Goal: Task Accomplishment & Management: Manage account settings

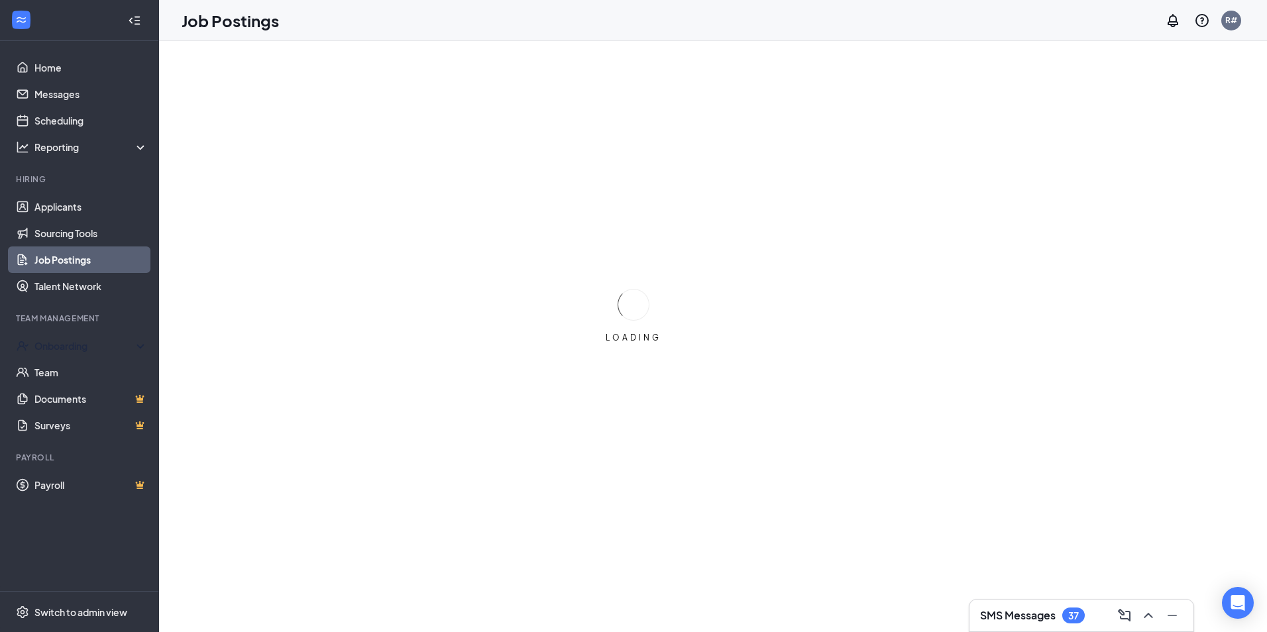
drag, startPoint x: 119, startPoint y: 346, endPoint x: 133, endPoint y: 321, distance: 28.2
click at [123, 343] on div "Onboarding" at bounding box center [85, 345] width 102 height 13
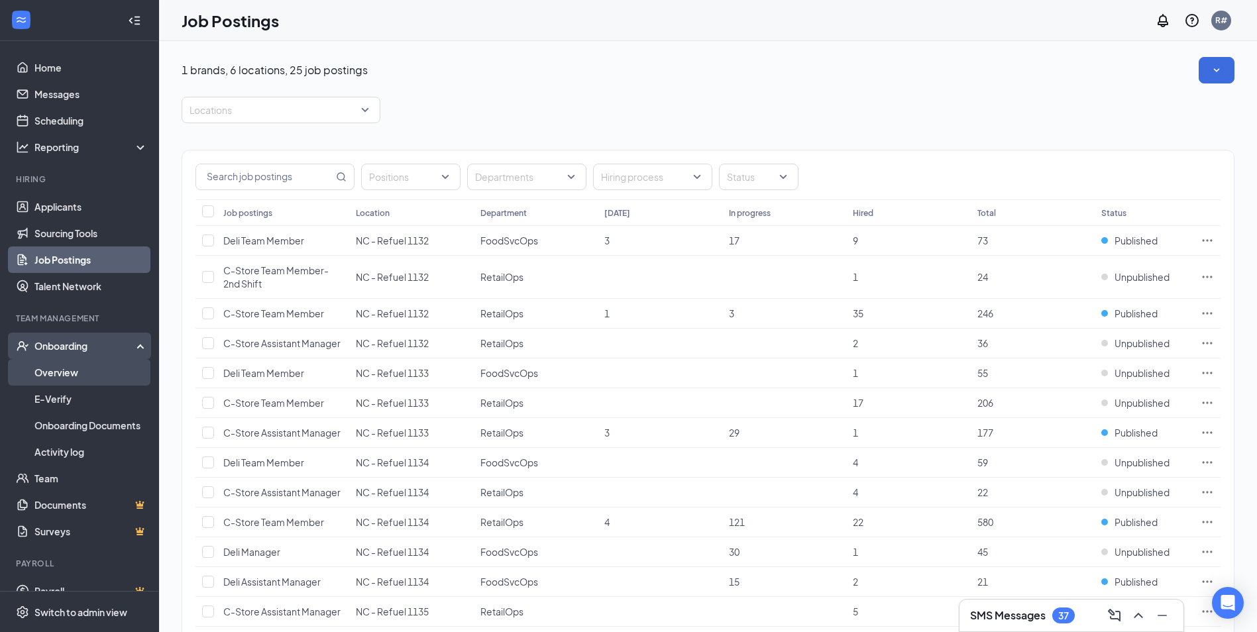
click at [58, 364] on link "Overview" at bounding box center [90, 372] width 113 height 27
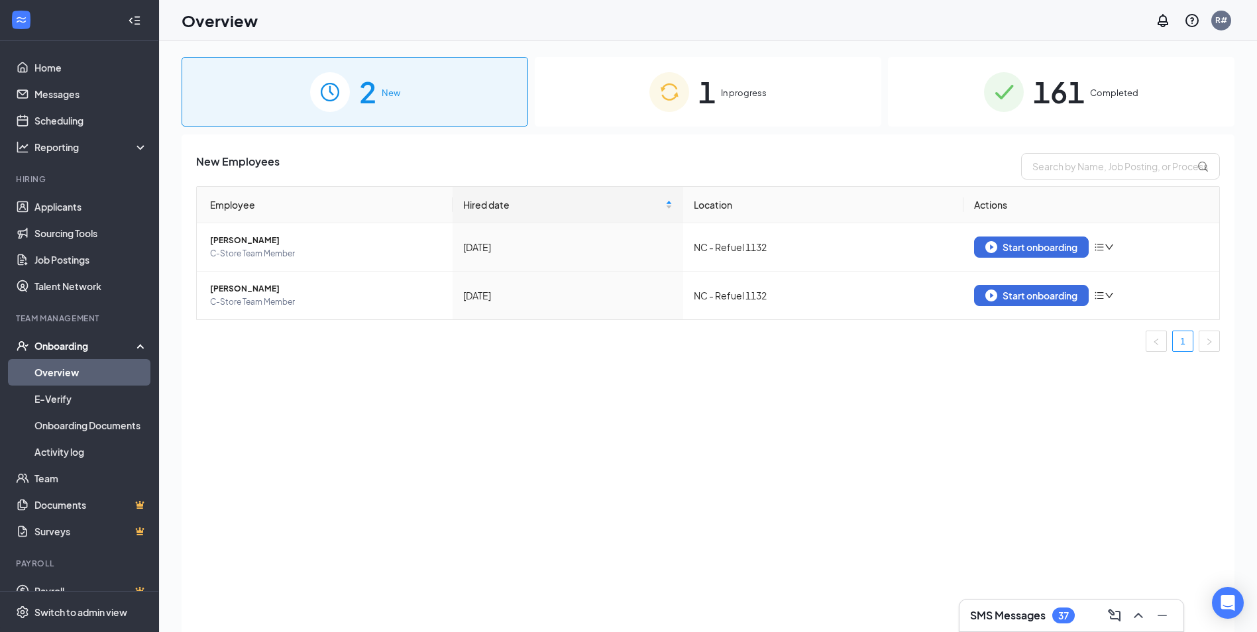
click at [682, 112] on div "1 In progress" at bounding box center [708, 92] width 347 height 70
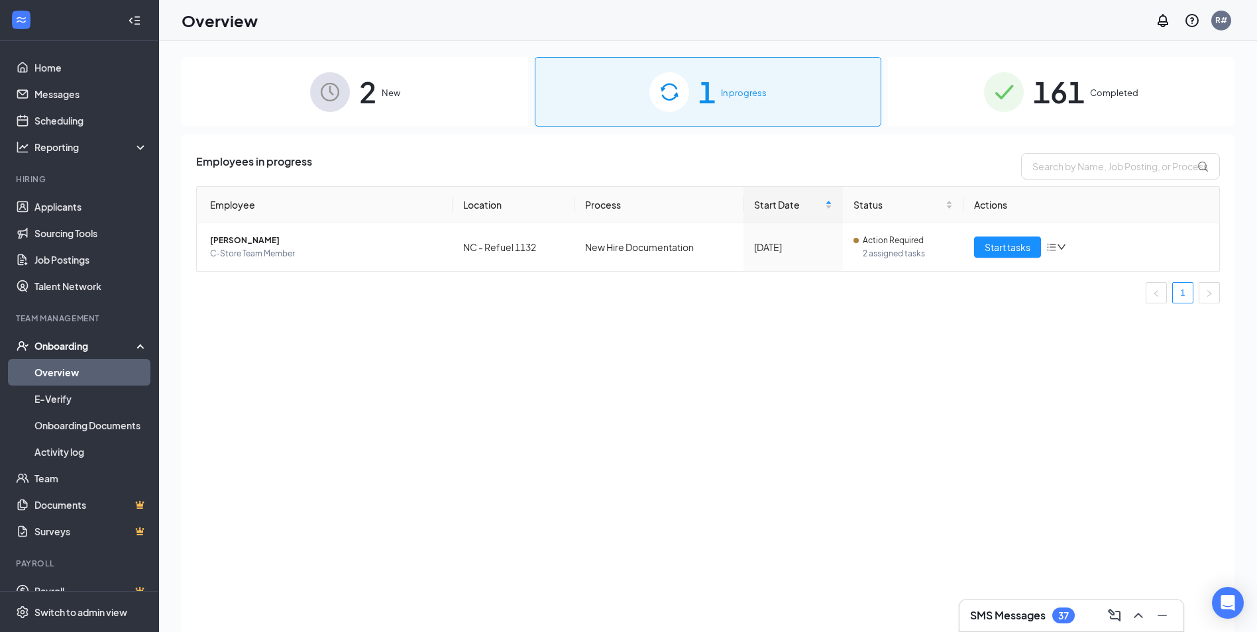
click at [1068, 100] on span "161" at bounding box center [1059, 92] width 52 height 46
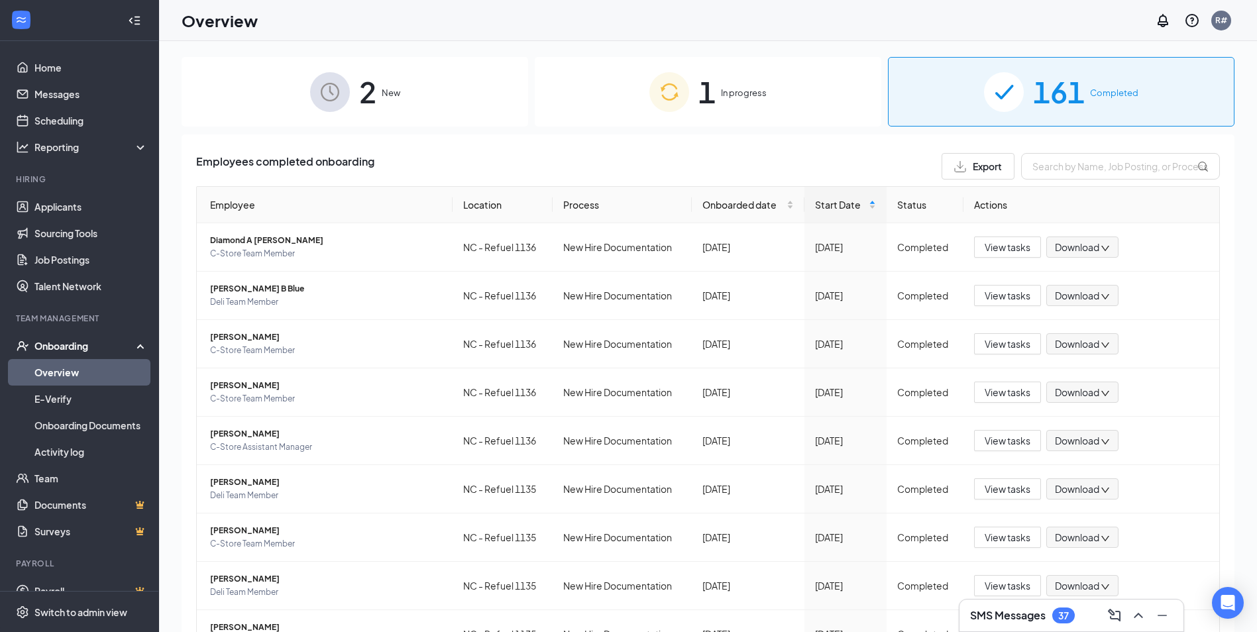
click at [89, 345] on div "Onboarding" at bounding box center [85, 345] width 102 height 13
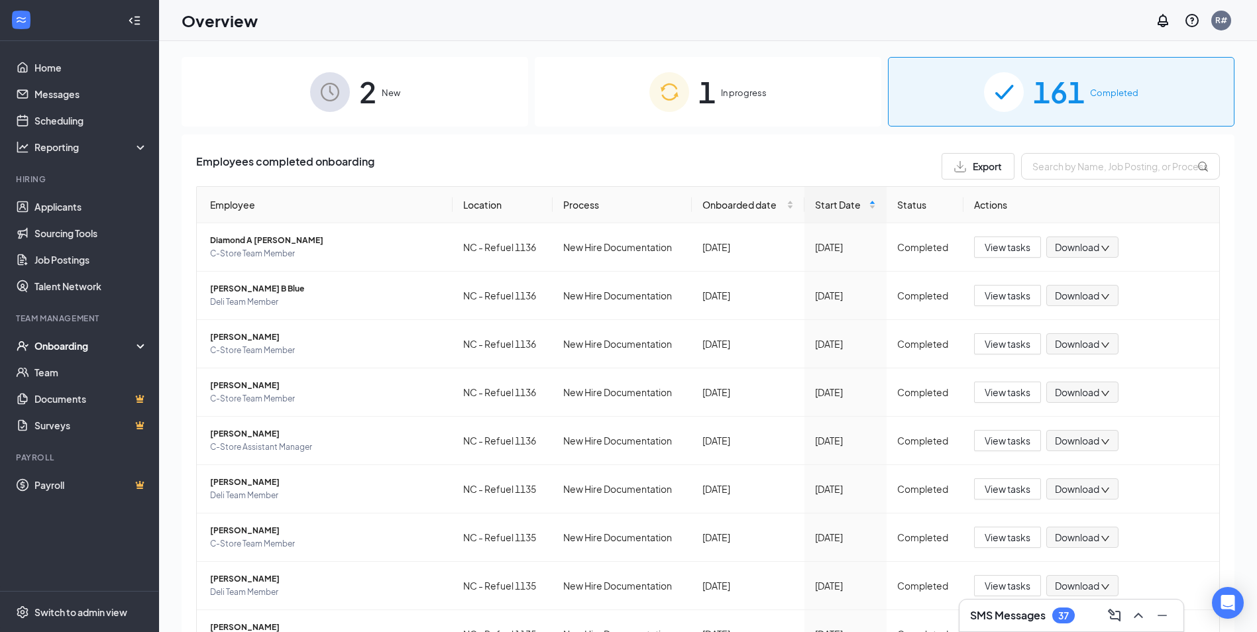
click at [87, 344] on div "Onboarding" at bounding box center [85, 345] width 102 height 13
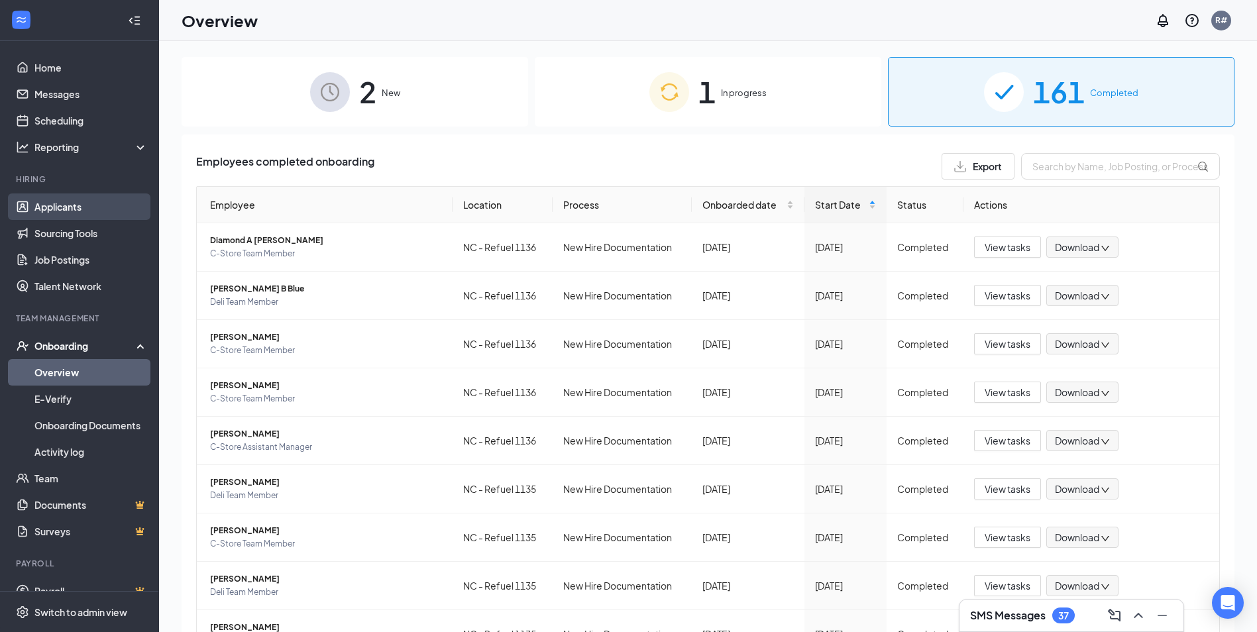
click at [88, 209] on link "Applicants" at bounding box center [90, 206] width 113 height 27
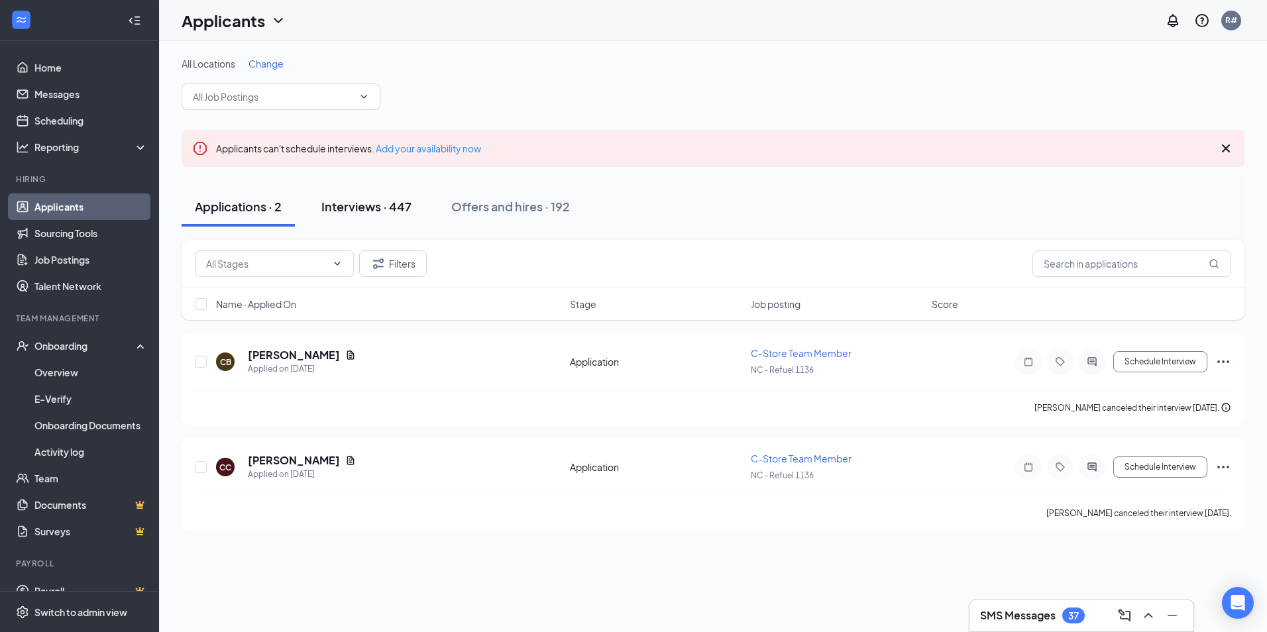
click at [372, 209] on div "Interviews · 447" at bounding box center [366, 206] width 90 height 17
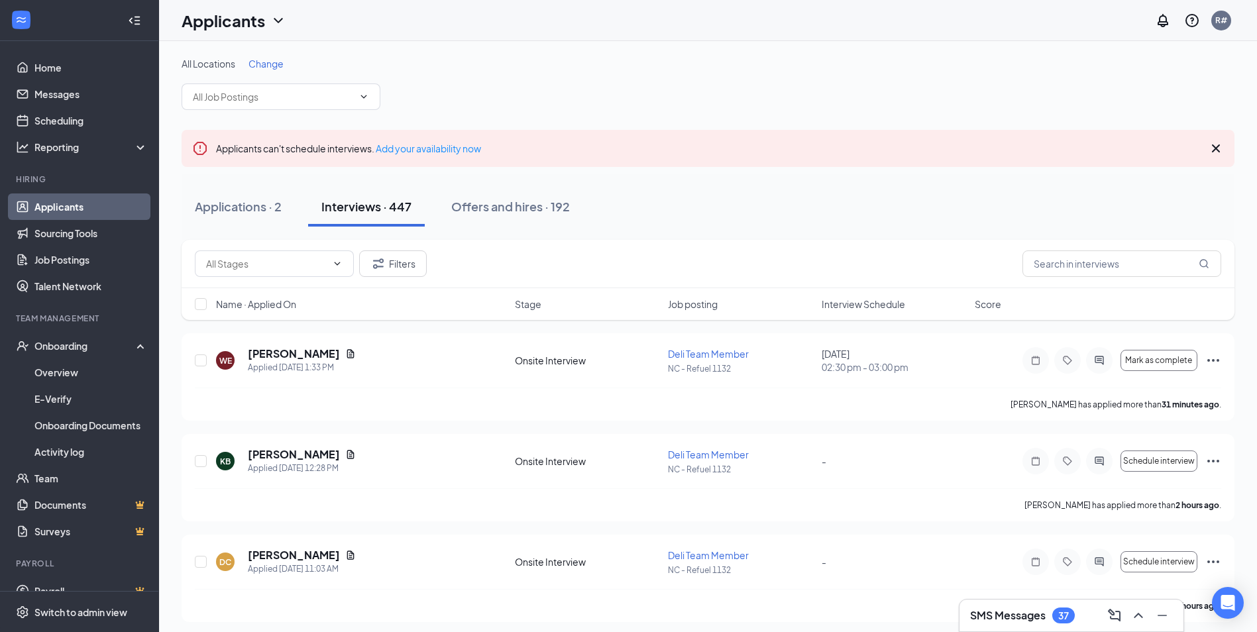
drag, startPoint x: 513, startPoint y: 213, endPoint x: 538, endPoint y: 237, distance: 34.7
click at [520, 214] on div "Offers and hires · 192" at bounding box center [510, 206] width 119 height 17
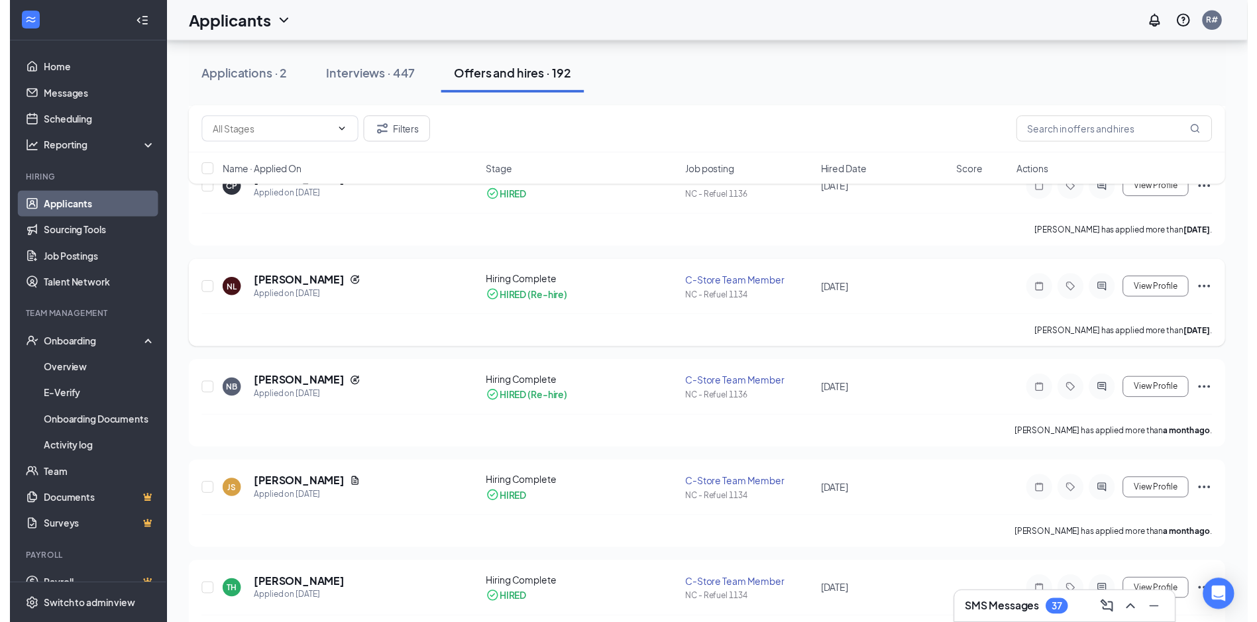
scroll to position [1193, 0]
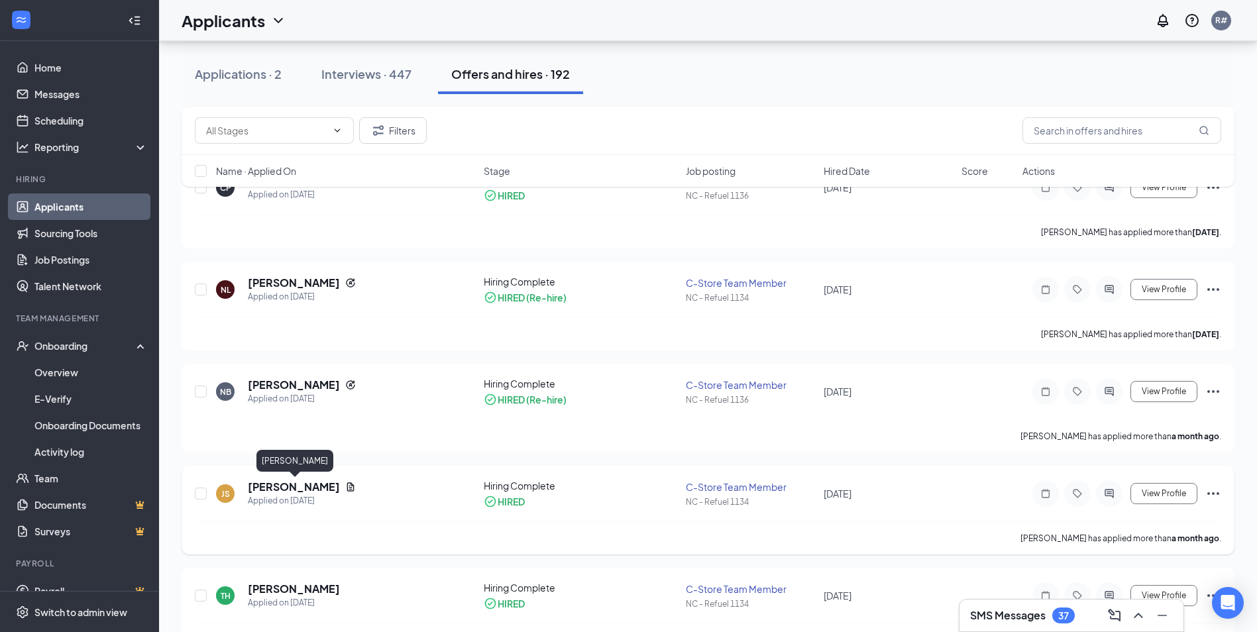
click at [311, 486] on h5 "[PERSON_NAME]" at bounding box center [294, 487] width 92 height 15
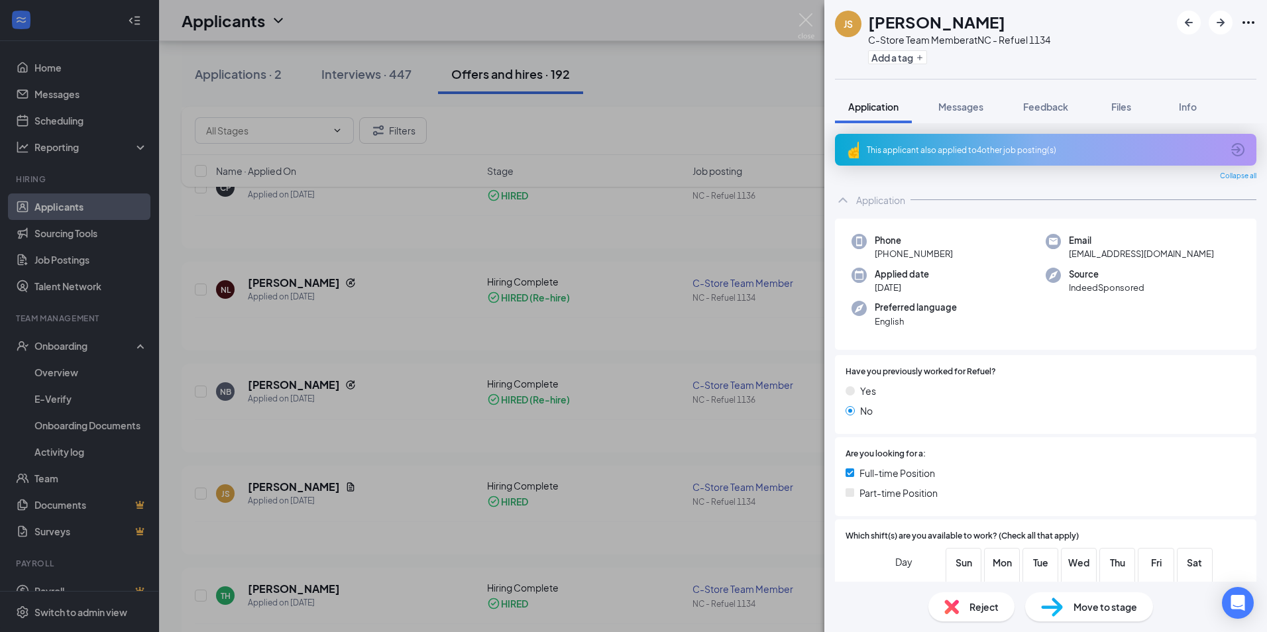
click at [1081, 614] on div "Move to stage" at bounding box center [1089, 606] width 128 height 29
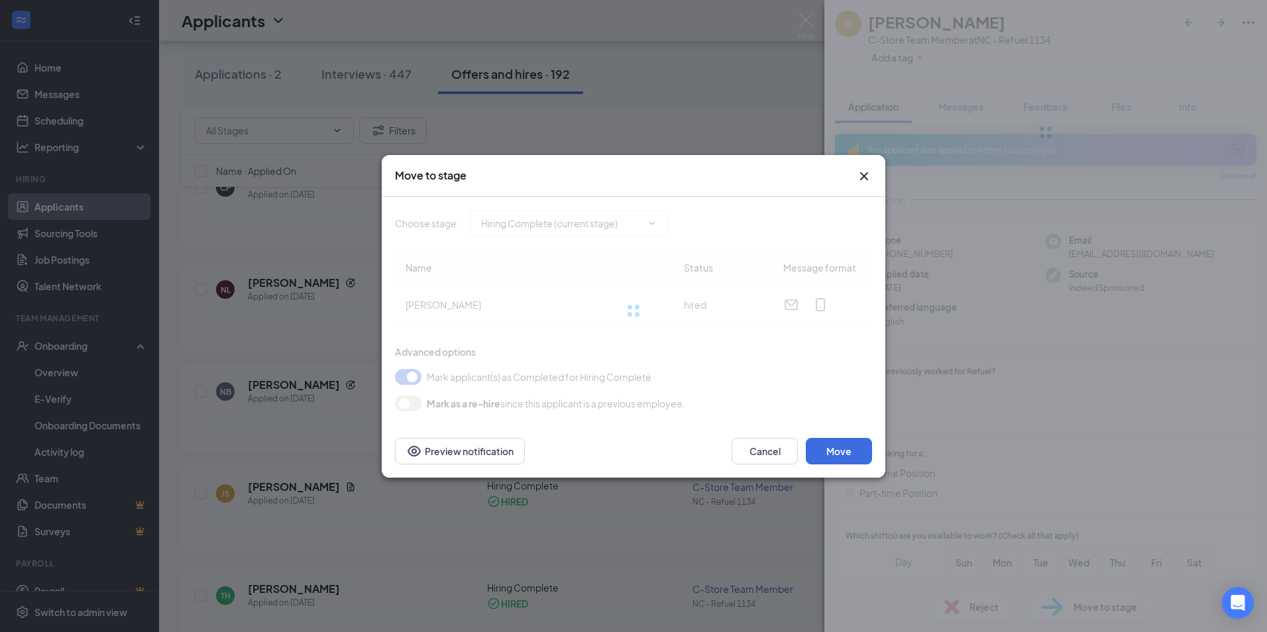
type input "Hiring Complete (current stage)"
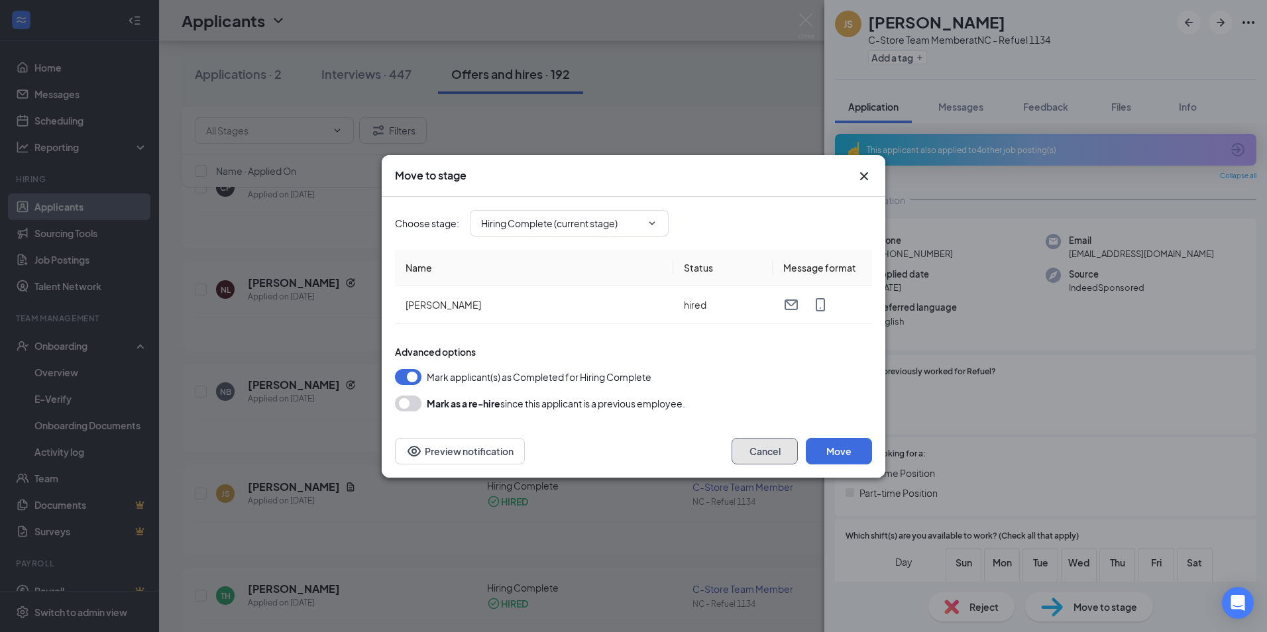
click at [763, 455] on button "Cancel" at bounding box center [765, 451] width 66 height 27
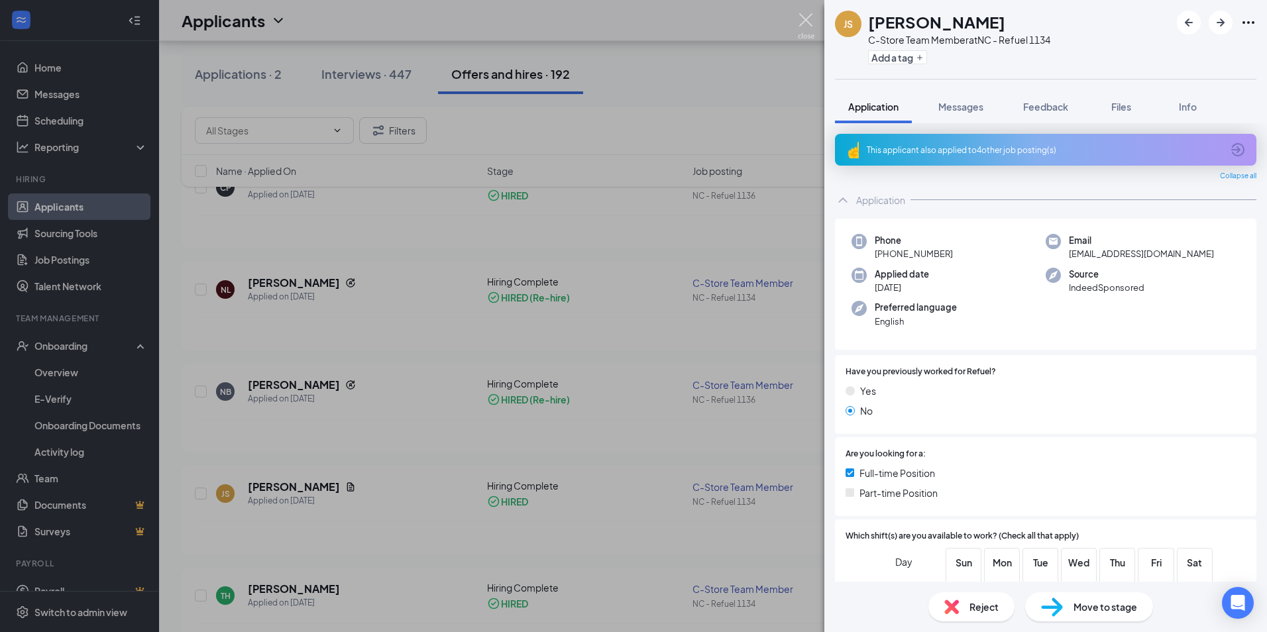
click at [804, 16] on img at bounding box center [806, 26] width 17 height 26
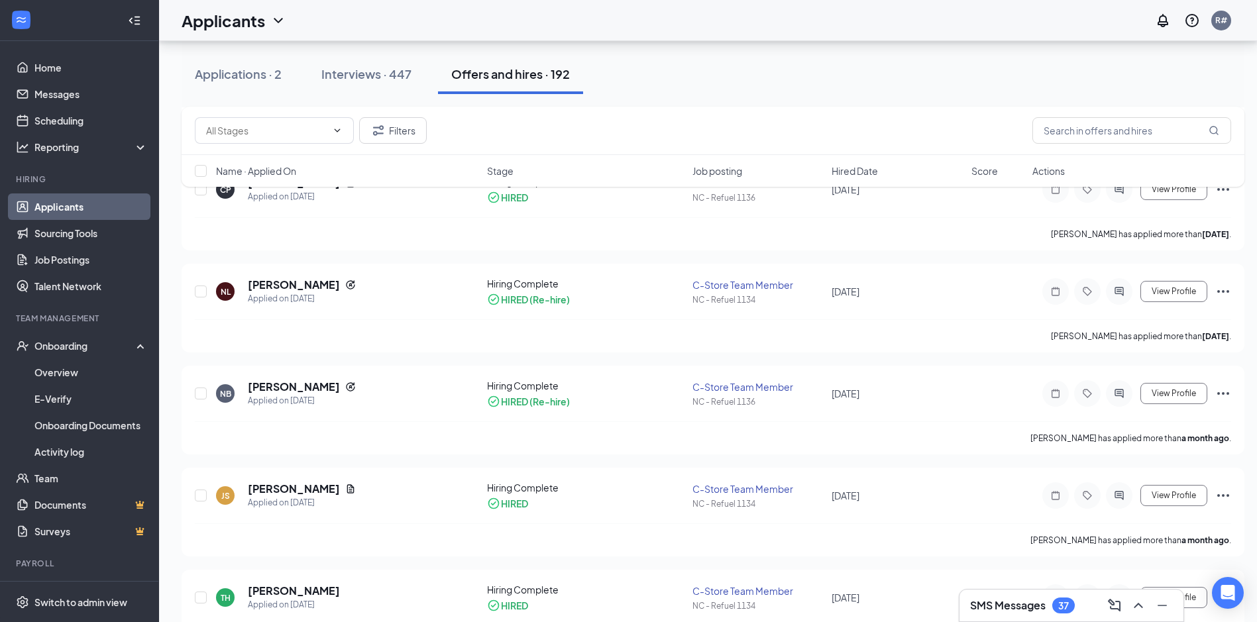
scroll to position [1193, 0]
click at [1177, 495] on span "View Profile" at bounding box center [1174, 493] width 44 height 9
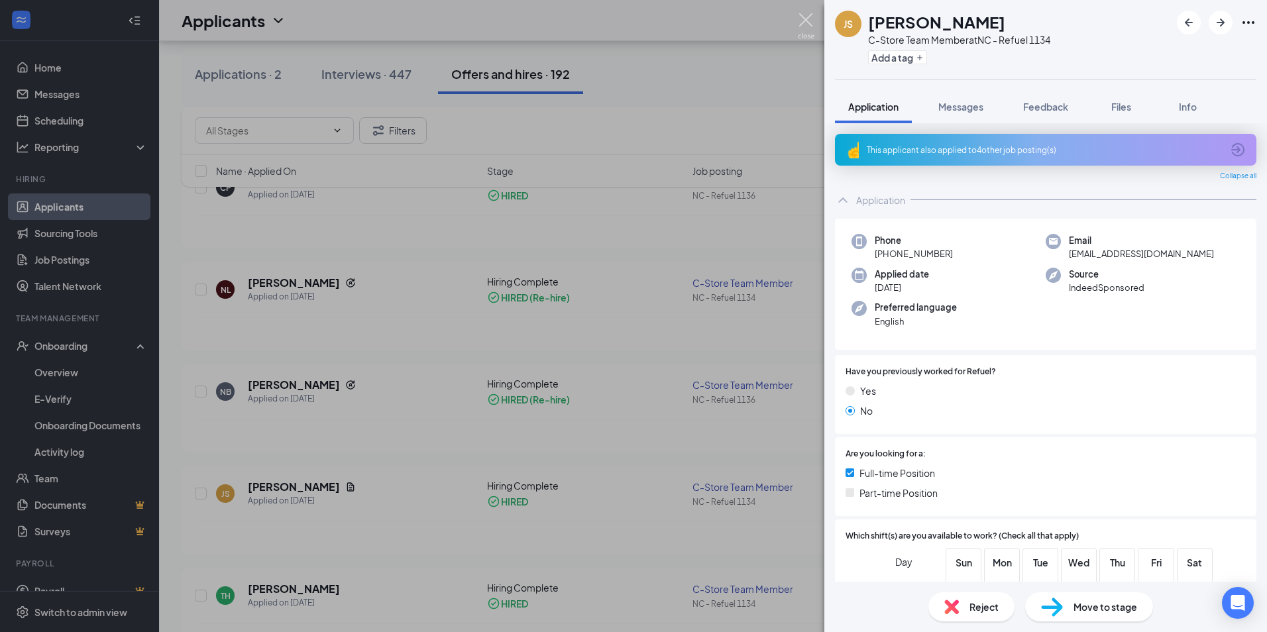
click at [806, 21] on img at bounding box center [806, 26] width 17 height 26
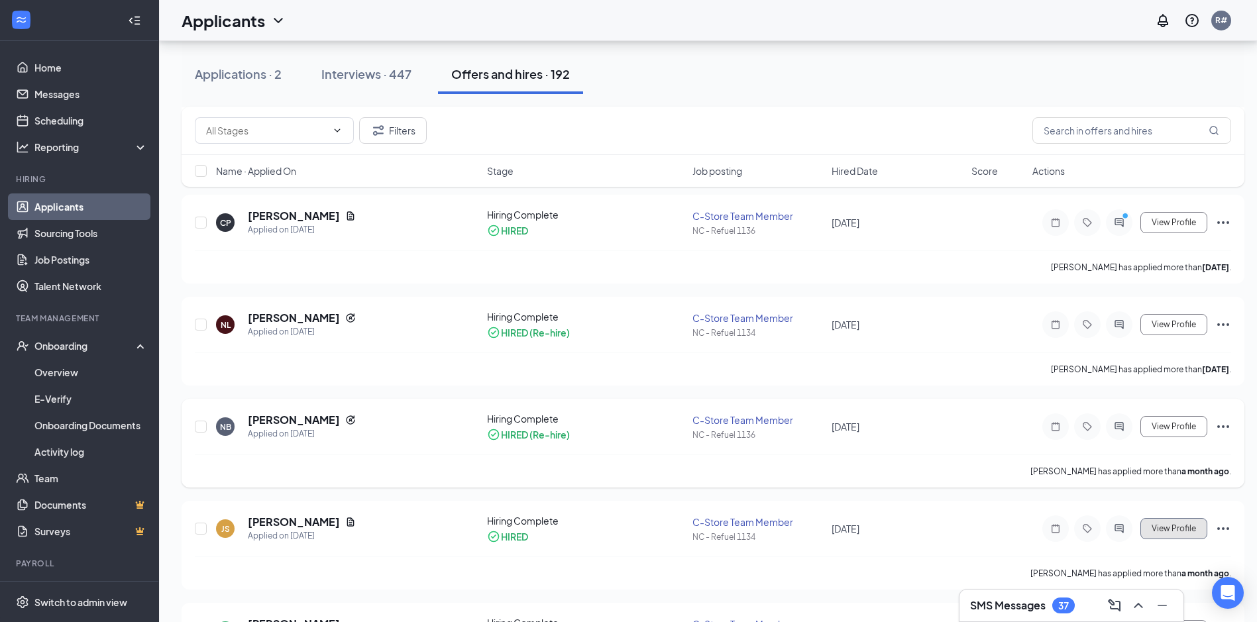
scroll to position [1126, 0]
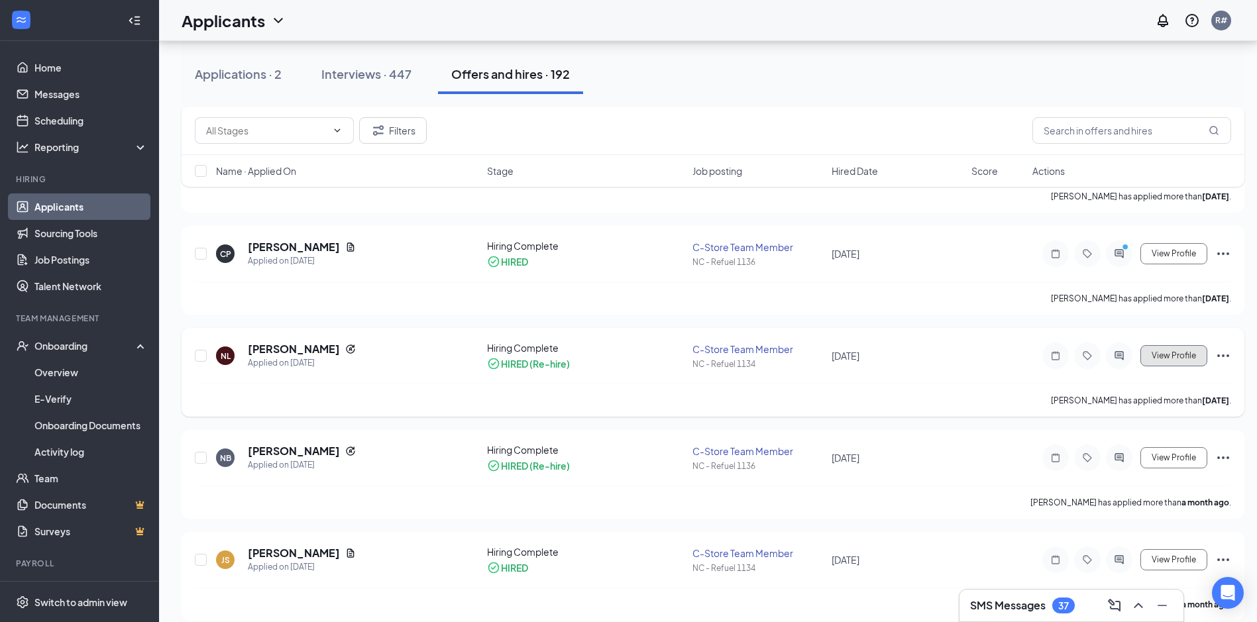
click at [1172, 353] on span "View Profile" at bounding box center [1174, 355] width 44 height 9
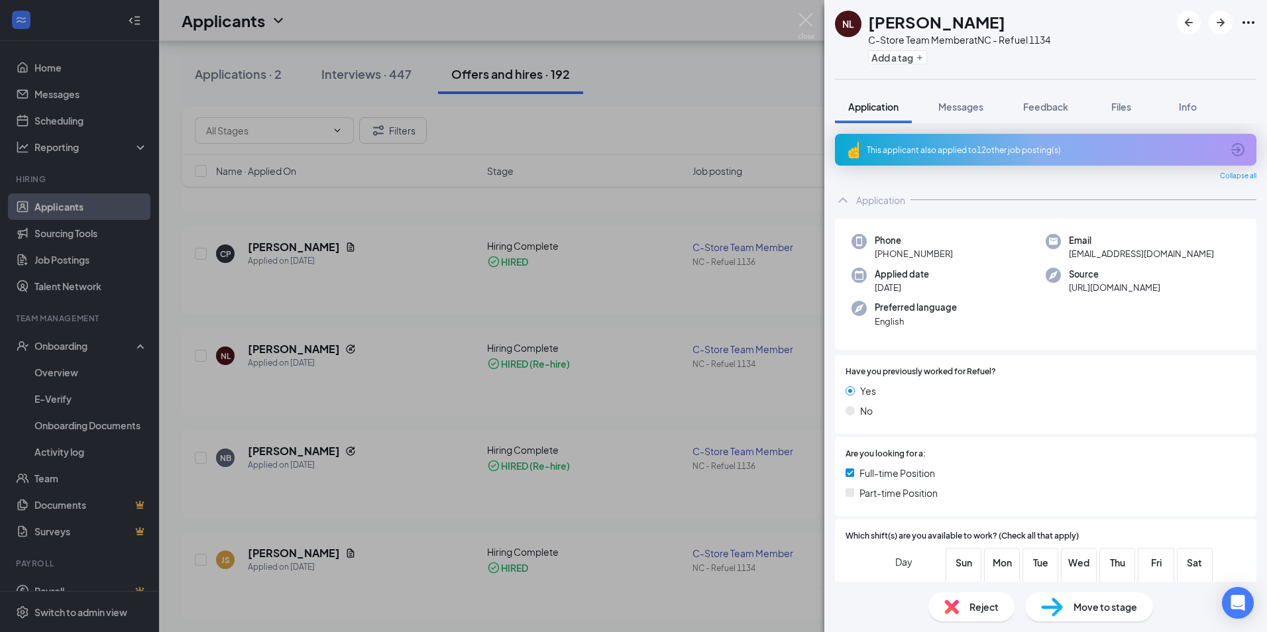
click at [1086, 600] on span "Move to stage" at bounding box center [1105, 607] width 64 height 15
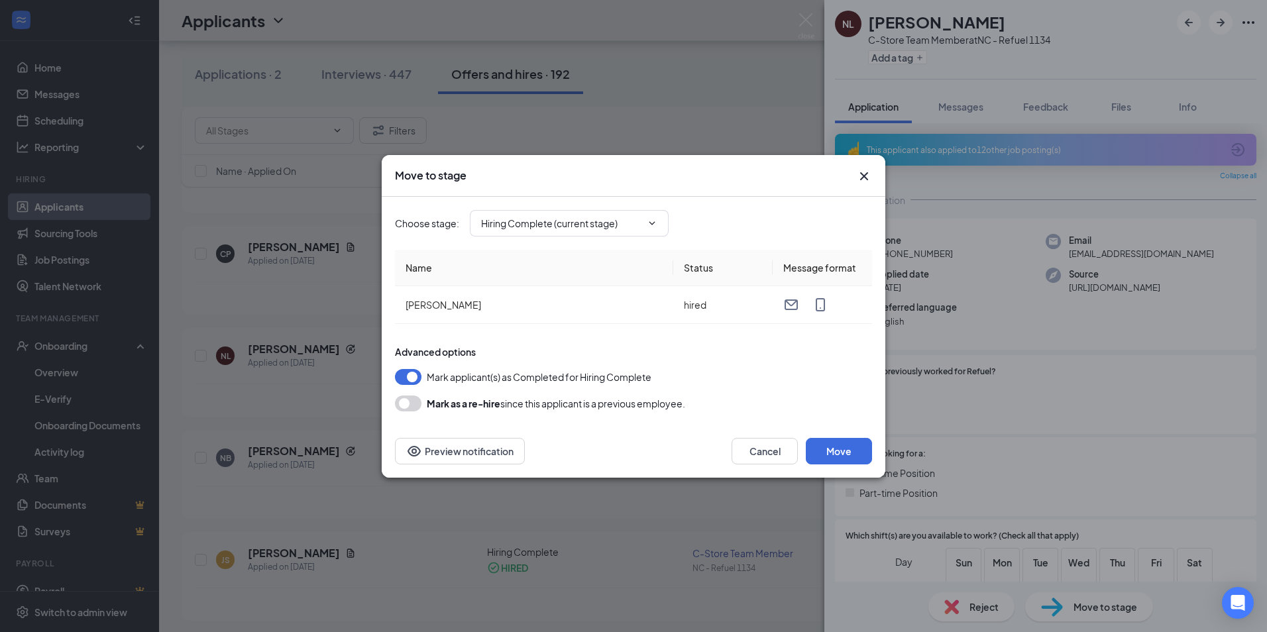
click at [418, 404] on button "button" at bounding box center [408, 404] width 27 height 16
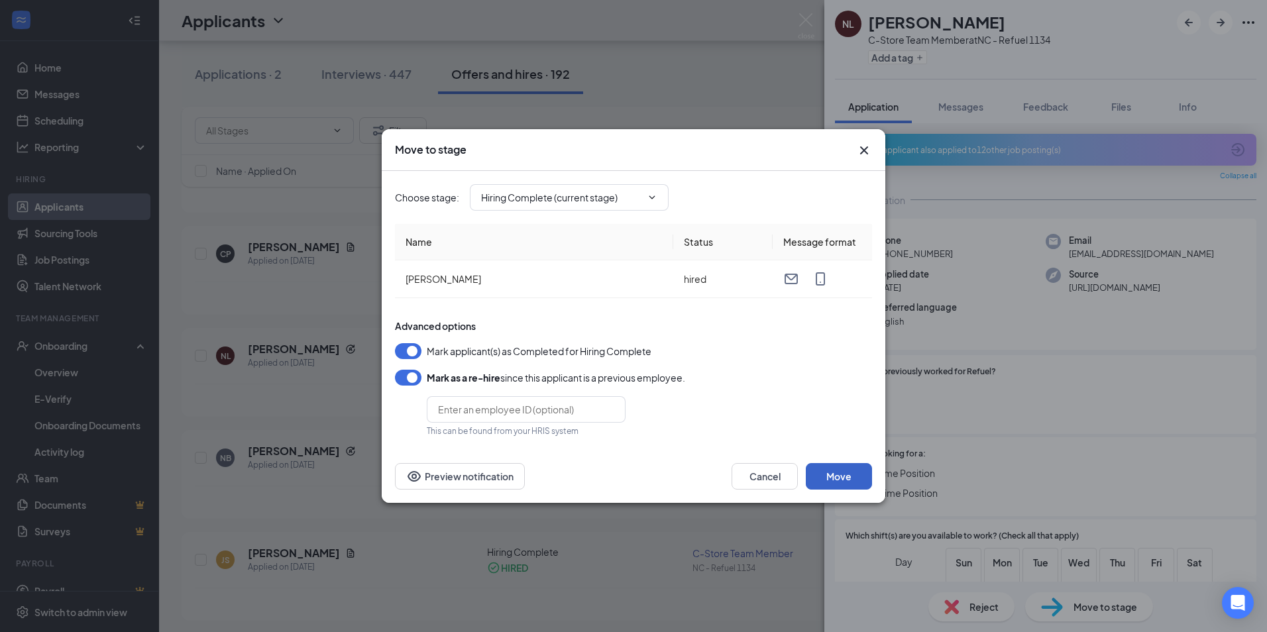
drag, startPoint x: 824, startPoint y: 472, endPoint x: 787, endPoint y: 455, distance: 41.5
click at [824, 468] on button "Move" at bounding box center [839, 476] width 66 height 27
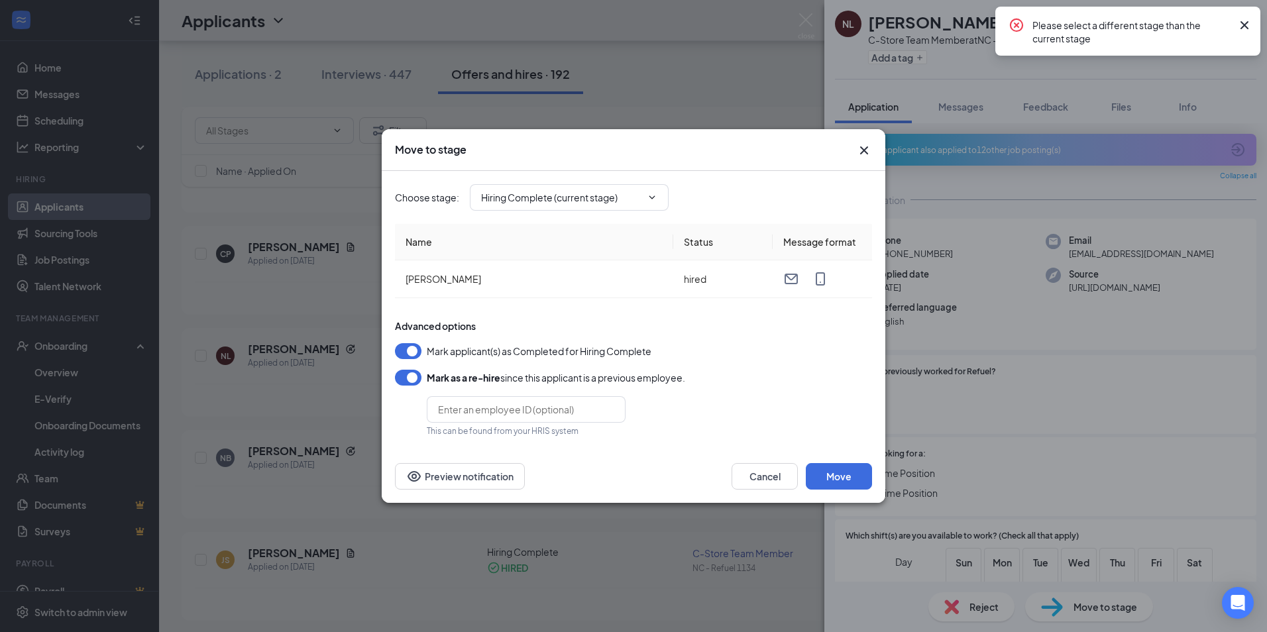
click at [1242, 23] on icon "Cross" at bounding box center [1244, 25] width 8 height 8
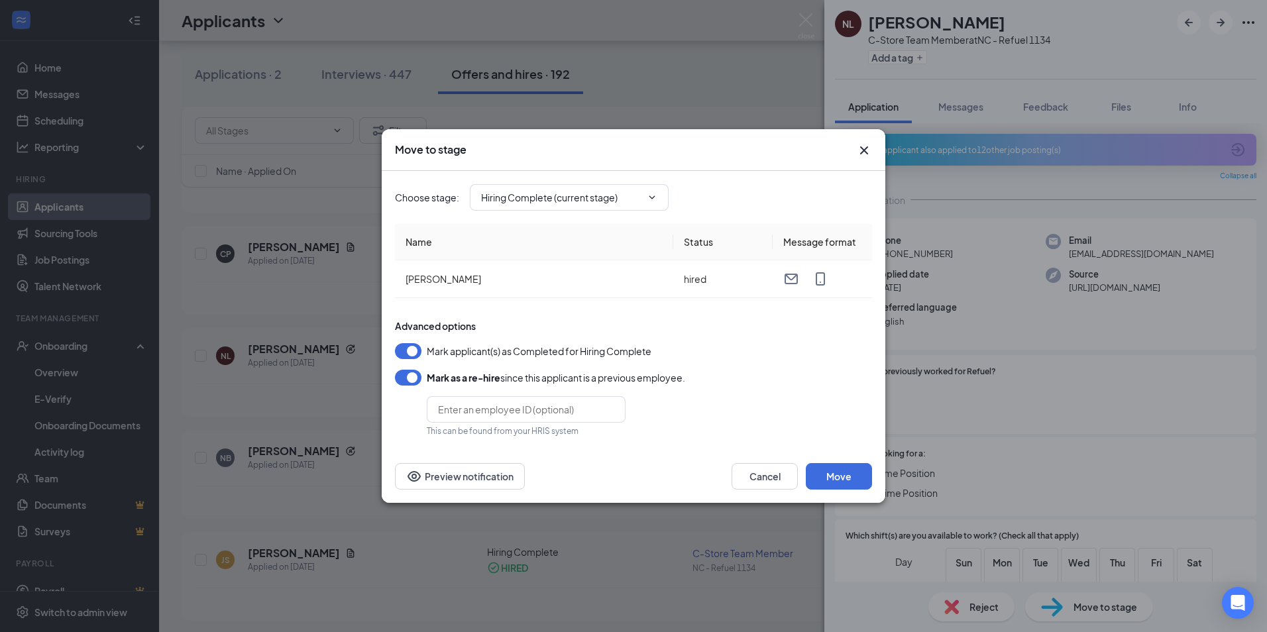
click at [867, 149] on icon "Cross" at bounding box center [864, 150] width 16 height 16
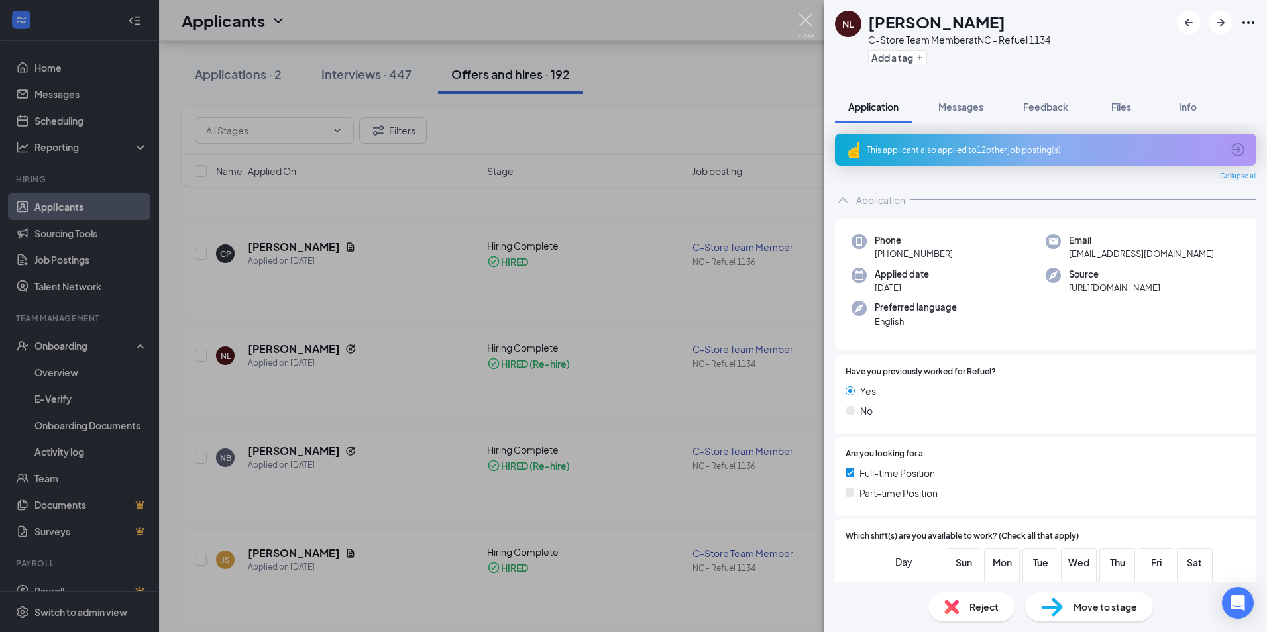
click at [808, 14] on img at bounding box center [806, 26] width 17 height 26
